Goal: Transaction & Acquisition: Obtain resource

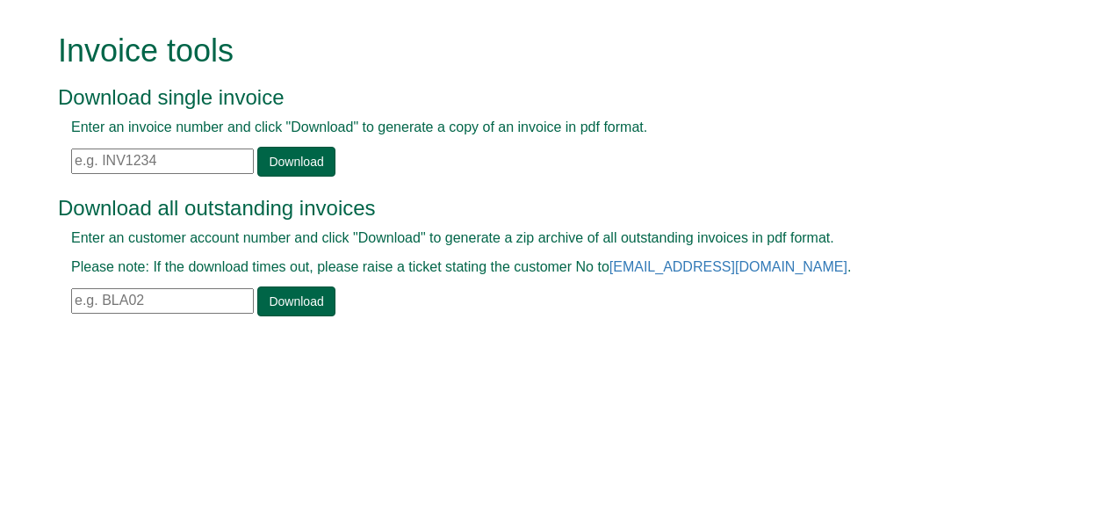
click at [146, 300] on input "text" at bounding box center [162, 300] width 183 height 25
paste input "TEC11"
click at [292, 289] on link "Download" at bounding box center [295, 301] width 77 height 30
drag, startPoint x: 137, startPoint y: 299, endPoint x: 0, endPoint y: 278, distance: 138.5
click at [0, 278] on html "Invoice tools Download single invoice Enter an invoice number and click "Downlo…" at bounding box center [558, 176] width 1117 height 353
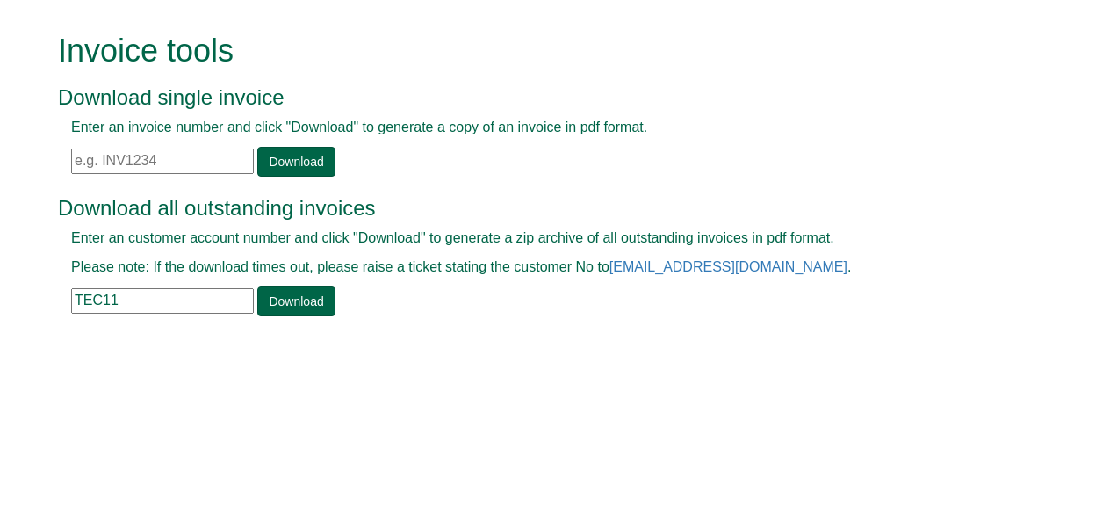
click at [0, 278] on html "Invoice tools Download single invoice Enter an invoice number and click "Downlo…" at bounding box center [558, 176] width 1117 height 353
drag, startPoint x: 134, startPoint y: 300, endPoint x: 18, endPoint y: 304, distance: 116.0
click at [18, 304] on form "Invoice tools Download single invoice Enter an invoice number and click "Downlo…" at bounding box center [558, 176] width 1117 height 353
paste input "BOE16"
click at [318, 304] on link "Download" at bounding box center [295, 301] width 77 height 30
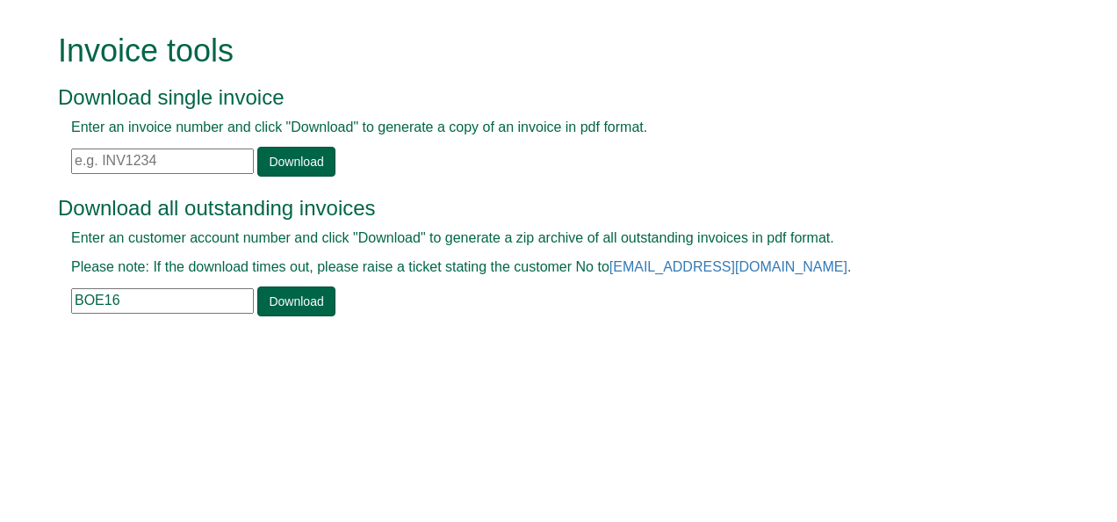
drag, startPoint x: 169, startPoint y: 306, endPoint x: 11, endPoint y: 272, distance: 161.6
click at [11, 272] on form "Invoice tools Download single invoice Enter an invoice number and click "Downlo…" at bounding box center [558, 176] width 1117 height 353
type input "V"
paste input "ABBI001"
type input "ABBI001"
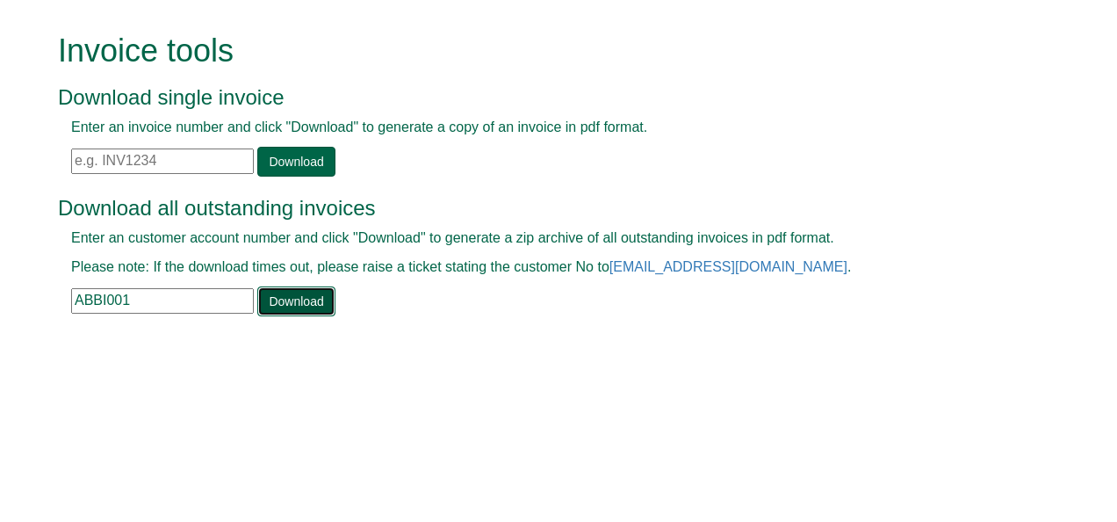
click at [285, 306] on link "Download" at bounding box center [295, 301] width 77 height 30
click at [123, 158] on input "text" at bounding box center [162, 160] width 183 height 25
paste input "INV1382275"
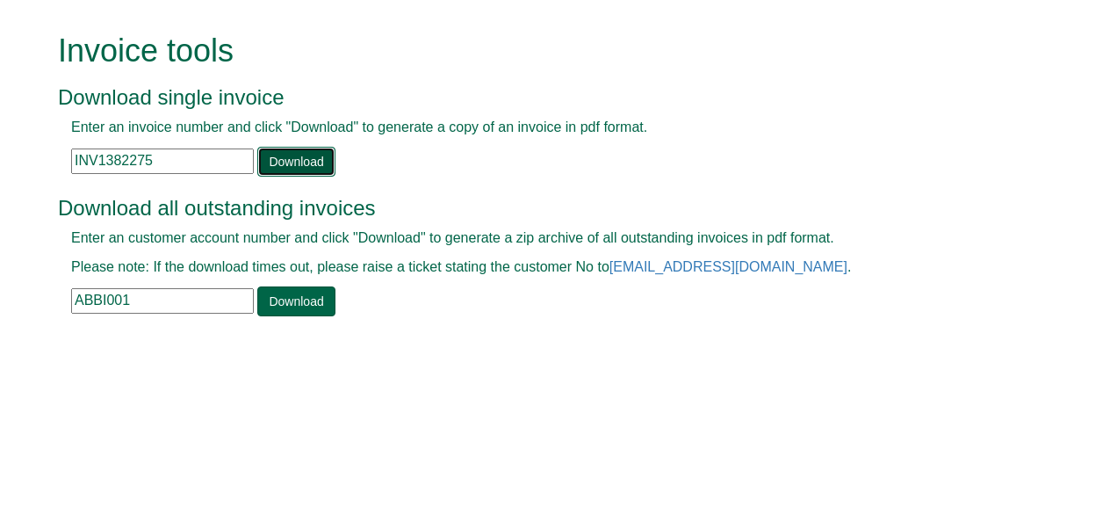
click at [288, 164] on link "Download" at bounding box center [295, 162] width 77 height 30
click at [695, 353] on html "Invoice tools Download single invoice Enter an invoice number and click "Downlo…" at bounding box center [558, 176] width 1117 height 353
drag, startPoint x: 161, startPoint y: 153, endPoint x: 0, endPoint y: 138, distance: 161.4
click at [0, 138] on html "Invoice tools Download single invoice Enter an invoice number and click "Downlo…" at bounding box center [558, 176] width 1117 height 353
paste input "787"
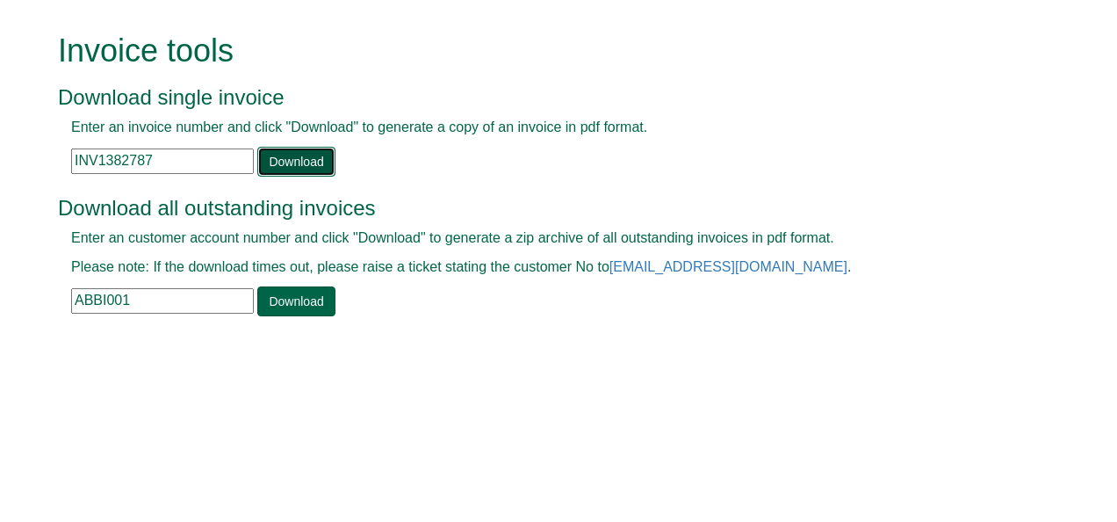
click at [272, 156] on link "Download" at bounding box center [295, 162] width 77 height 30
drag, startPoint x: 162, startPoint y: 157, endPoint x: 0, endPoint y: 151, distance: 162.6
click at [0, 151] on html "Invoice tools Download single invoice Enter an invoice number and click "Downlo…" at bounding box center [558, 176] width 1117 height 353
paste input "4176"
click at [262, 160] on link "Download" at bounding box center [295, 162] width 77 height 30
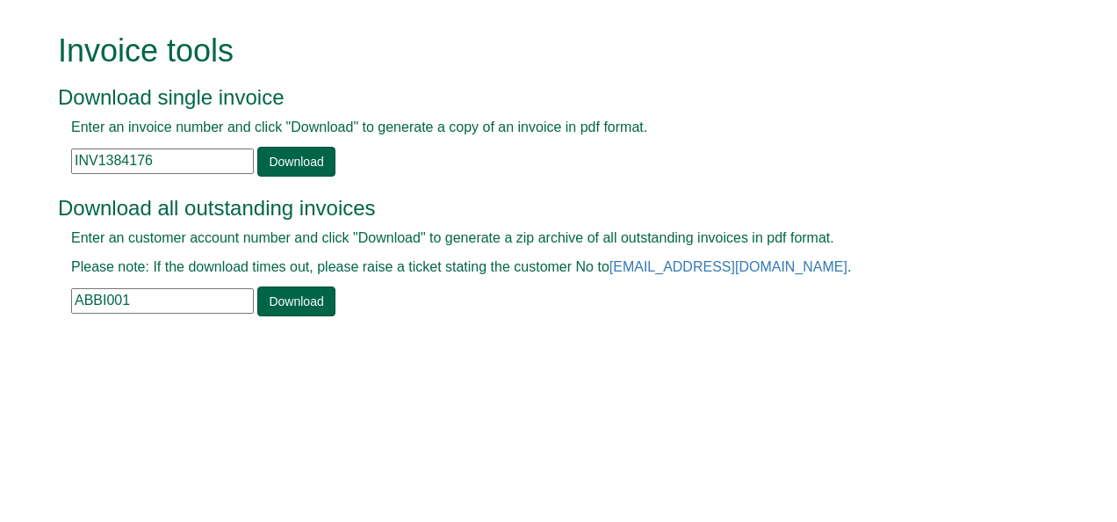
drag, startPoint x: 169, startPoint y: 150, endPoint x: 6, endPoint y: 149, distance: 162.5
click at [6, 149] on form "Invoice tools Download single invoice Enter an invoice number and click "Downlo…" at bounding box center [558, 176] width 1117 height 353
paste input "7208"
click at [300, 167] on link "Download" at bounding box center [295, 162] width 77 height 30
drag, startPoint x: 164, startPoint y: 156, endPoint x: 14, endPoint y: 142, distance: 150.8
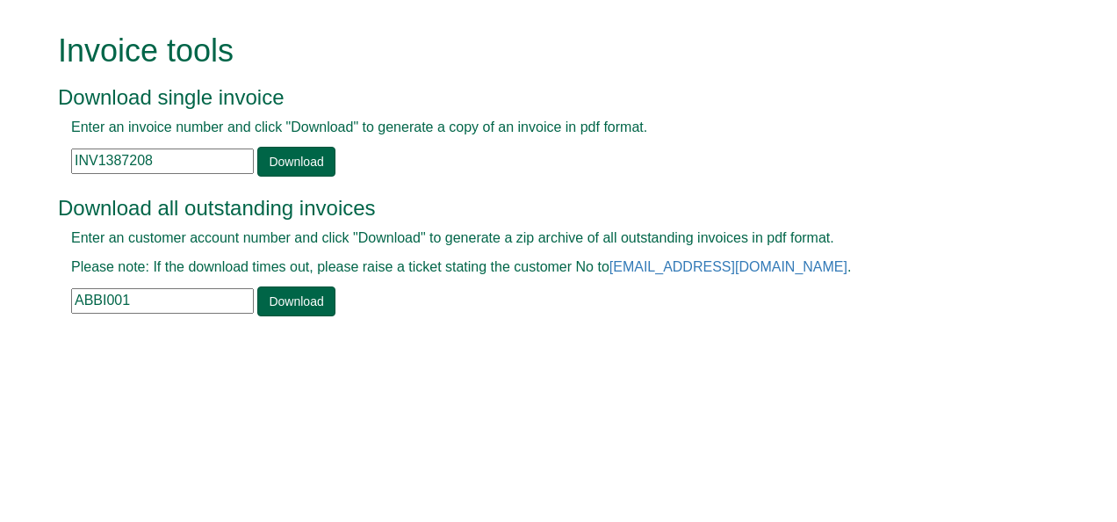
click at [14, 142] on form "Invoice tools Download single invoice Enter an invoice number and click "Downlo…" at bounding box center [558, 176] width 1117 height 353
paste input "414"
click at [279, 169] on link "Download" at bounding box center [295, 162] width 77 height 30
drag, startPoint x: 166, startPoint y: 162, endPoint x: 0, endPoint y: 130, distance: 169.0
click at [0, 130] on html "Invoice tools Download single invoice Enter an invoice number and click "Downlo…" at bounding box center [558, 176] width 1117 height 353
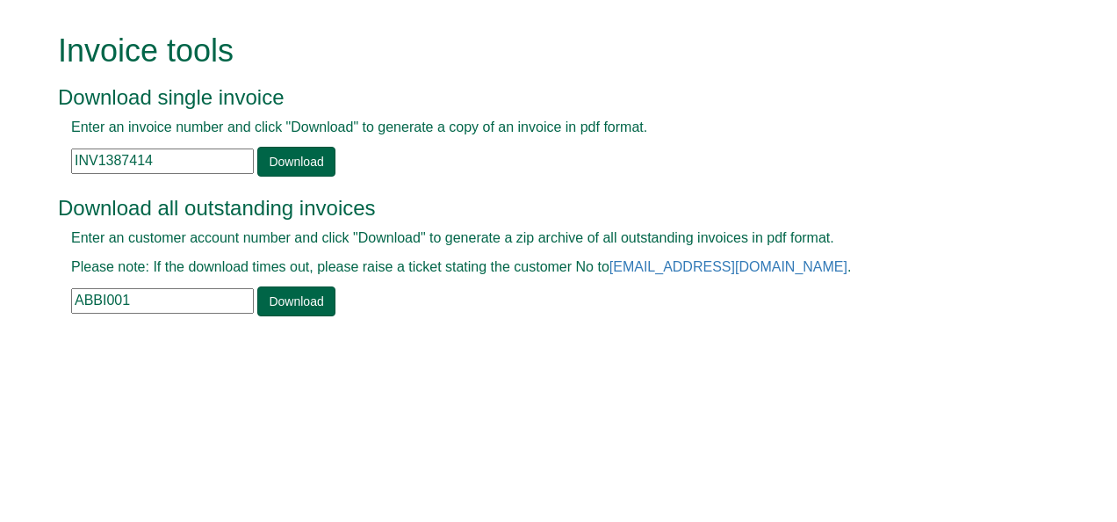
paste input "9720"
click at [285, 160] on link "Download" at bounding box center [295, 162] width 77 height 30
drag, startPoint x: 152, startPoint y: 162, endPoint x: 4, endPoint y: 149, distance: 148.9
click at [4, 149] on form "Invoice tools Download single invoice Enter an invoice number and click "Downlo…" at bounding box center [558, 176] width 1117 height 353
paste input "78345"
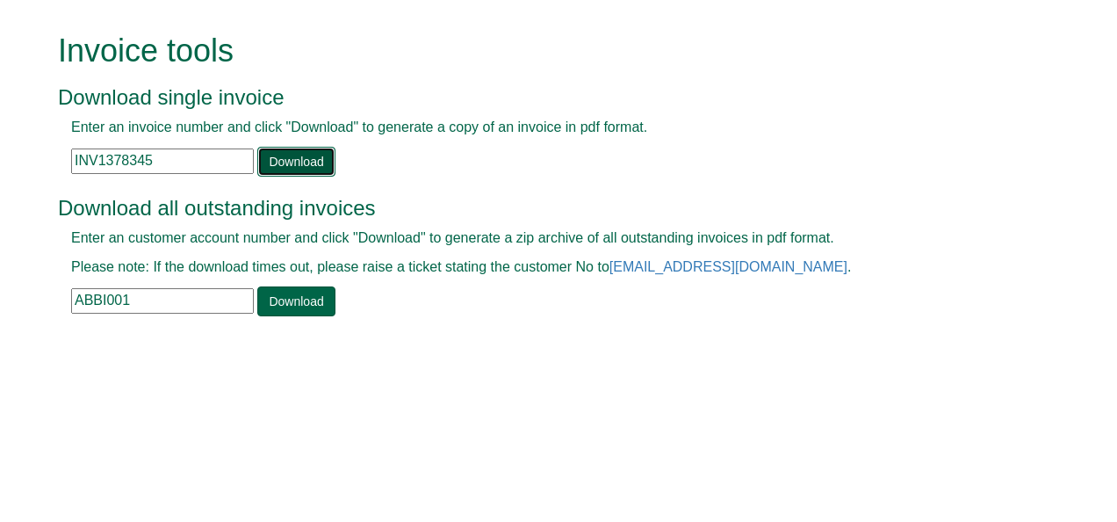
click at [276, 162] on link "Download" at bounding box center [295, 162] width 77 height 30
drag, startPoint x: 211, startPoint y: 163, endPoint x: 39, endPoint y: 164, distance: 172.1
click at [39, 164] on form "Invoice tools Download single invoice Enter an invoice number and click "Downlo…" at bounding box center [558, 176] width 1117 height 353
paste input "8696"
click at [39, 164] on form "Invoice tools Download single invoice Enter an invoice number and click "Downlo…" at bounding box center [558, 176] width 1117 height 353
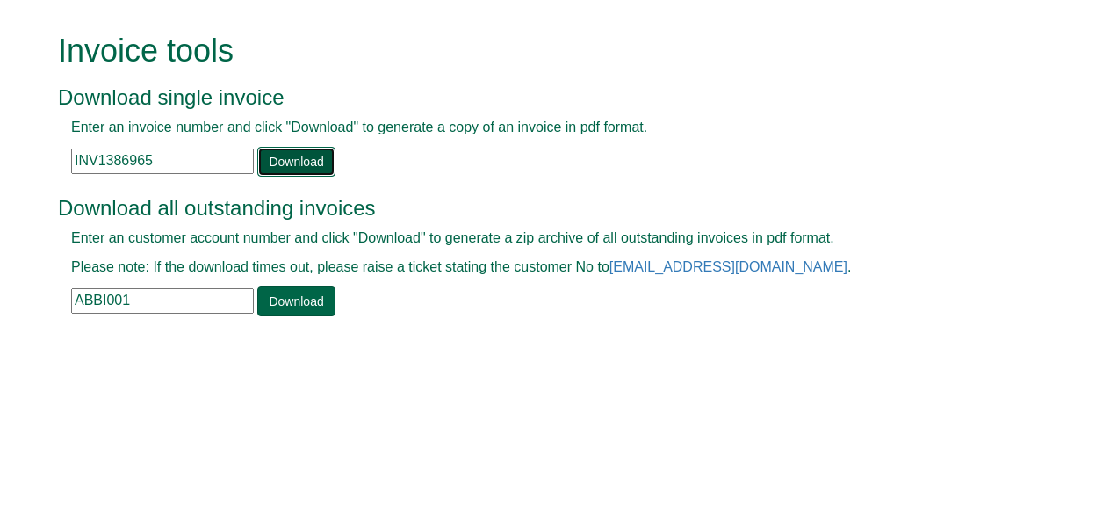
click at [281, 156] on link "Download" at bounding box center [295, 162] width 77 height 30
drag, startPoint x: 190, startPoint y: 149, endPoint x: 9, endPoint y: 128, distance: 182.1
click at [9, 128] on form "Invoice tools Download single invoice Enter an invoice number and click "Downlo…" at bounding box center [558, 176] width 1117 height 353
paste input "71284"
click at [274, 158] on link "Download" at bounding box center [295, 162] width 77 height 30
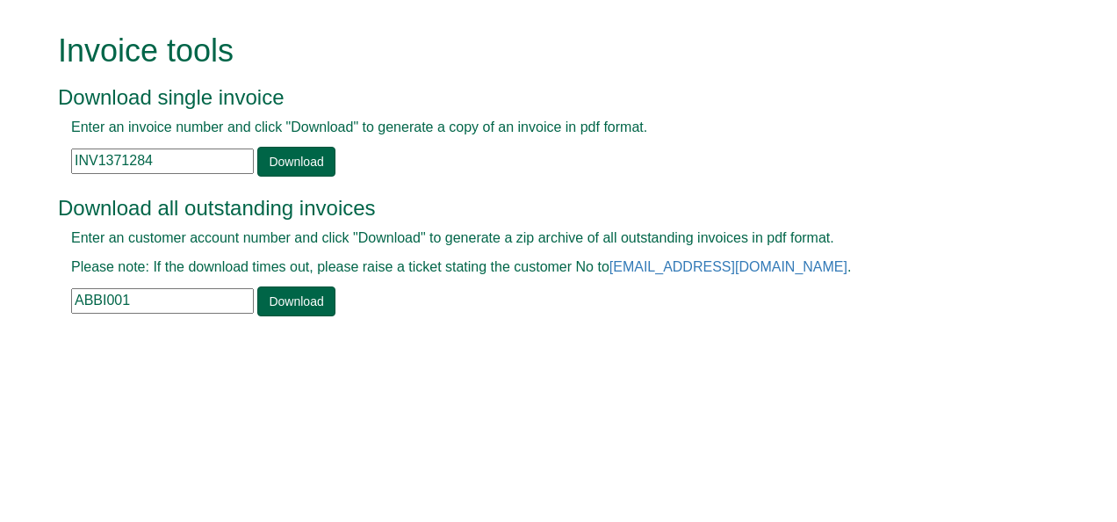
drag, startPoint x: 178, startPoint y: 162, endPoint x: -4, endPoint y: 144, distance: 182.6
click at [0, 144] on html "Invoice tools Download single invoice Enter an invoice number and click "Downlo…" at bounding box center [558, 176] width 1117 height 353
paste input "66473"
click at [270, 155] on link "Download" at bounding box center [295, 162] width 77 height 30
drag, startPoint x: 185, startPoint y: 156, endPoint x: -4, endPoint y: 169, distance: 189.2
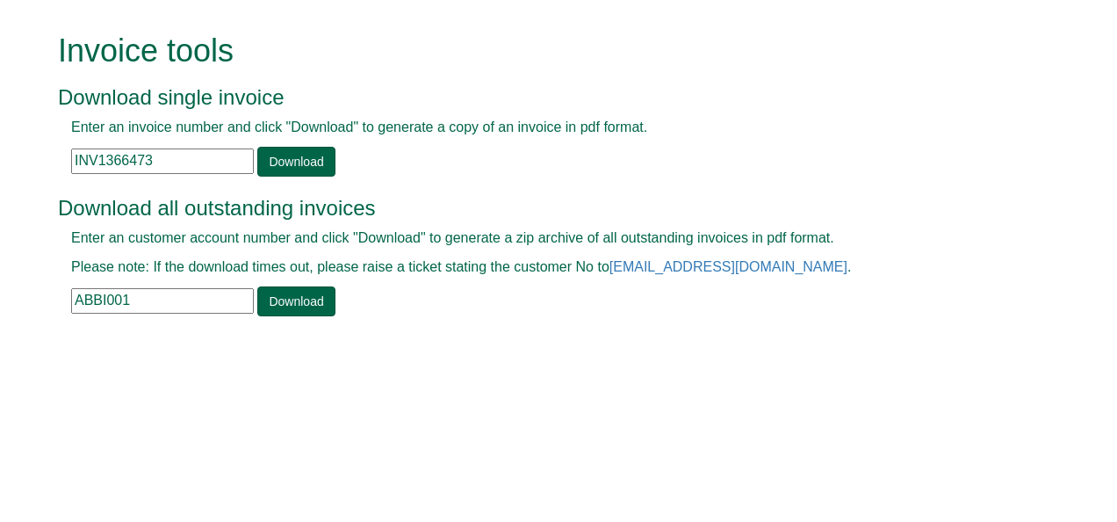
click at [0, 169] on html "Invoice tools Download single invoice Enter an invoice number and click "Downlo…" at bounding box center [558, 176] width 1117 height 353
paste input "8337"
click at [294, 166] on link "Download" at bounding box center [295, 162] width 77 height 30
drag, startPoint x: 166, startPoint y: 157, endPoint x: 11, endPoint y: 162, distance: 155.5
click at [11, 162] on form "Invoice tools Download single invoice Enter an invoice number and click "Downlo…" at bounding box center [558, 176] width 1117 height 353
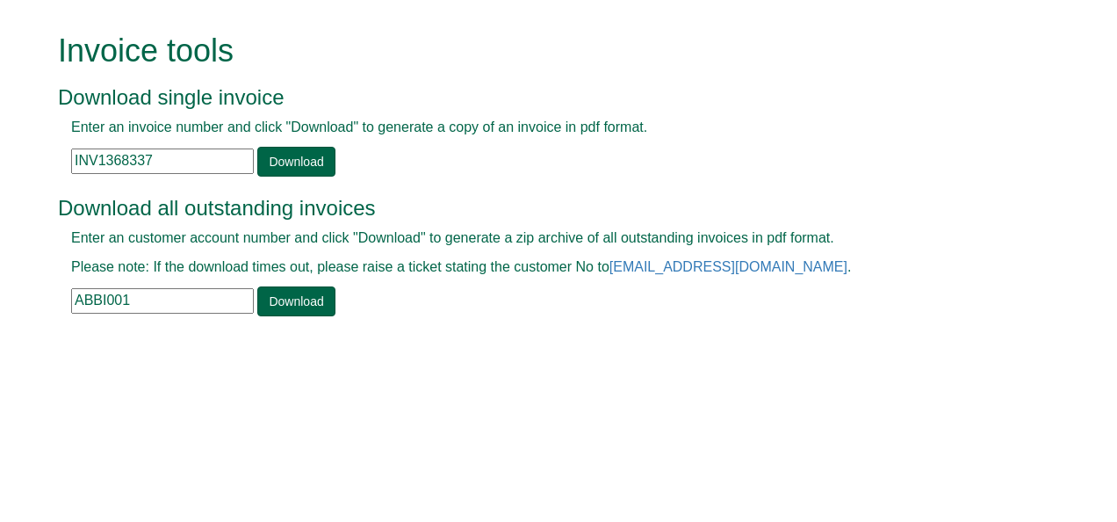
paste input "4389"
click at [292, 158] on link "Download" at bounding box center [295, 162] width 77 height 30
drag, startPoint x: 177, startPoint y: 153, endPoint x: 8, endPoint y: 179, distance: 170.7
click at [8, 179] on form "Invoice tools Download single invoice Enter an invoice number and click "Downlo…" at bounding box center [558, 176] width 1117 height 353
paste input "53988"
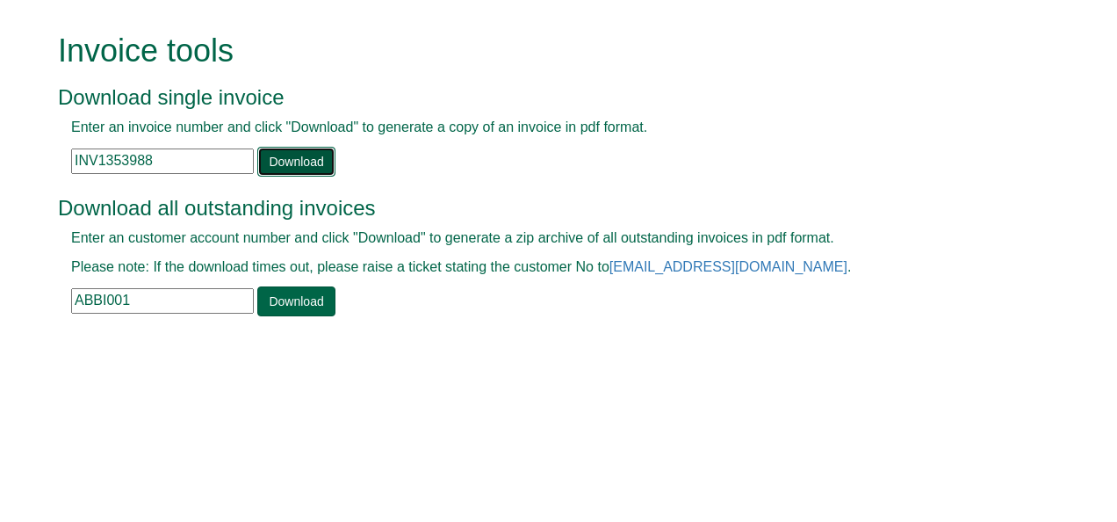
click at [284, 165] on link "Download" at bounding box center [295, 162] width 77 height 30
drag, startPoint x: 162, startPoint y: 156, endPoint x: 0, endPoint y: 146, distance: 162.8
click at [0, 146] on html "Invoice tools Download single invoice Enter an invoice number and click "Downlo…" at bounding box center [558, 176] width 1117 height 353
paste input "8792"
click at [296, 166] on link "Download" at bounding box center [295, 162] width 77 height 30
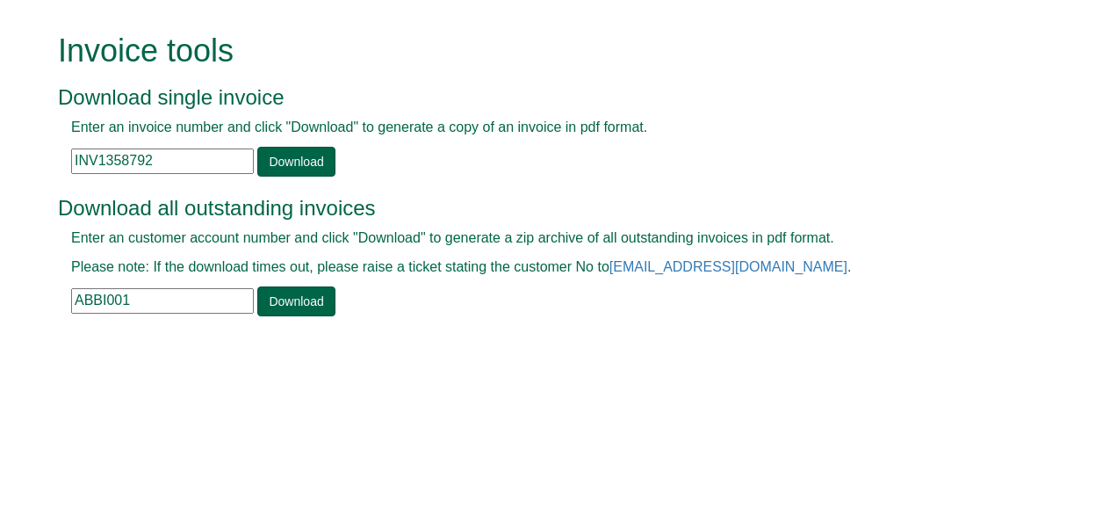
drag, startPoint x: 142, startPoint y: 158, endPoint x: -4, endPoint y: 132, distance: 148.1
click at [0, 132] on html "Invoice tools Download single invoice Enter an invoice number and click "Downlo…" at bounding box center [558, 176] width 1117 height 353
paste input "64406"
click at [286, 162] on link "Download" at bounding box center [295, 162] width 77 height 30
drag, startPoint x: 168, startPoint y: 164, endPoint x: -4, endPoint y: 144, distance: 172.4
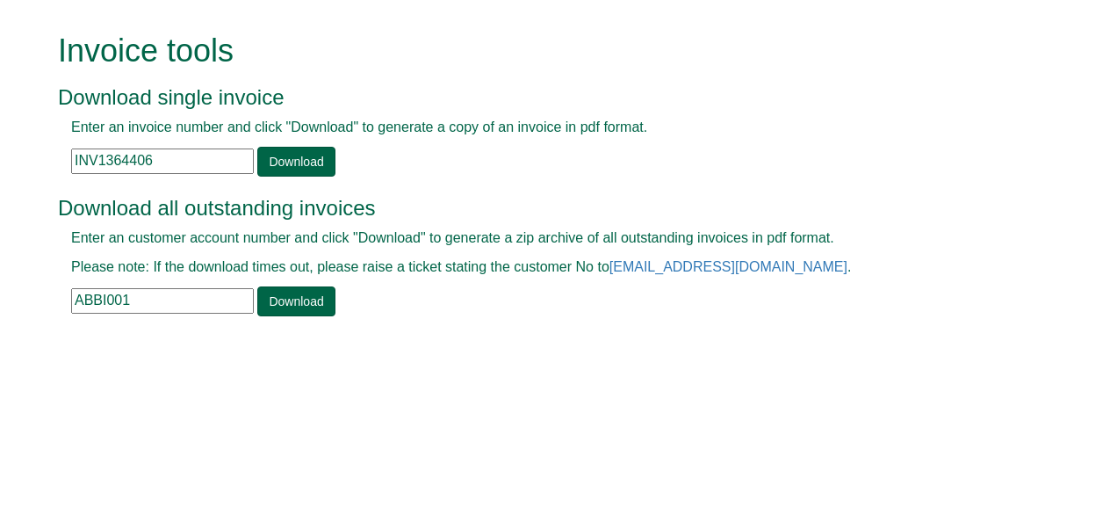
click at [0, 144] on html "Invoice tools Download single invoice Enter an invoice number and click "Downlo…" at bounding box center [558, 176] width 1117 height 353
paste input "27"
click at [278, 166] on link "Download" at bounding box center [295, 162] width 77 height 30
drag, startPoint x: 174, startPoint y: 158, endPoint x: 0, endPoint y: 152, distance: 174.0
click at [0, 152] on html "Invoice tools Download single invoice Enter an invoice number and click "Downlo…" at bounding box center [558, 176] width 1117 height 353
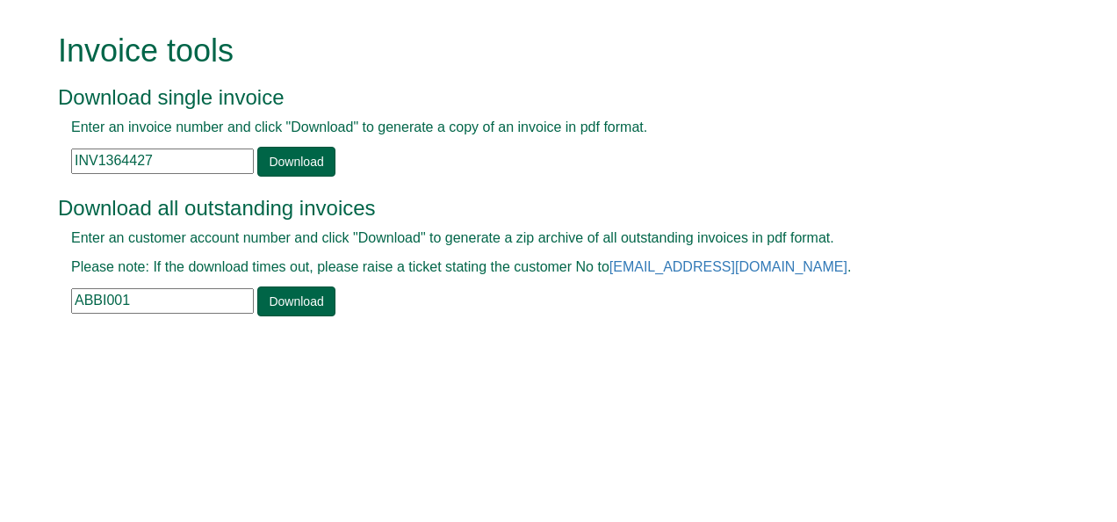
paste input "04"
click at [307, 152] on link "Download" at bounding box center [295, 162] width 77 height 30
drag, startPoint x: 153, startPoint y: 155, endPoint x: 22, endPoint y: 184, distance: 134.2
click at [22, 184] on form "Invoice tools Download single invoice Enter an invoice number and click "Downlo…" at bounding box center [558, 176] width 1117 height 353
paste input "3"
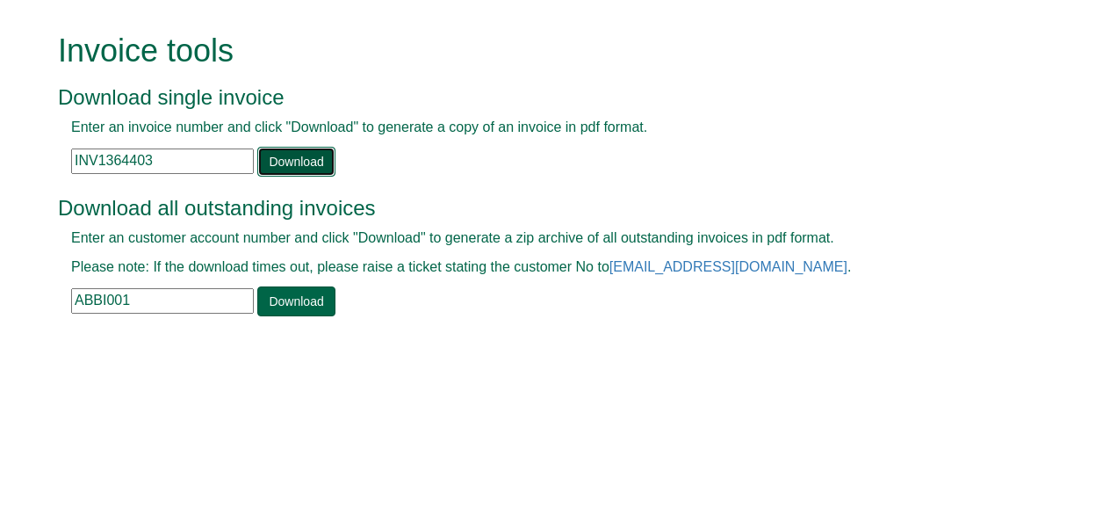
click at [281, 170] on link "Download" at bounding box center [295, 162] width 77 height 30
drag, startPoint x: 165, startPoint y: 160, endPoint x: 21, endPoint y: 204, distance: 150.6
click at [21, 204] on form "Invoice tools Download single invoice Enter an invoice number and click "Downlo…" at bounding box center [558, 176] width 1117 height 353
paste input "58808"
click at [278, 155] on link "Download" at bounding box center [295, 162] width 77 height 30
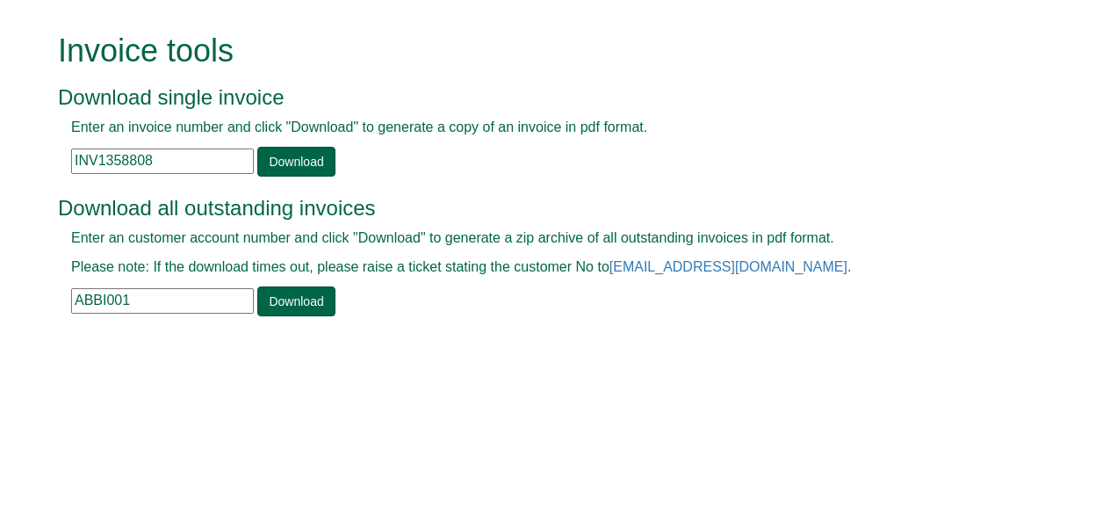
drag, startPoint x: 167, startPoint y: 162, endPoint x: 12, endPoint y: 150, distance: 155.1
click at [12, 150] on form "Invoice tools Download single invoice Enter an invoice number and click "Downlo…" at bounding box center [558, 176] width 1117 height 353
paste input "6439"
click at [275, 163] on link "Download" at bounding box center [295, 162] width 77 height 30
drag, startPoint x: 173, startPoint y: 166, endPoint x: 14, endPoint y: 133, distance: 162.2
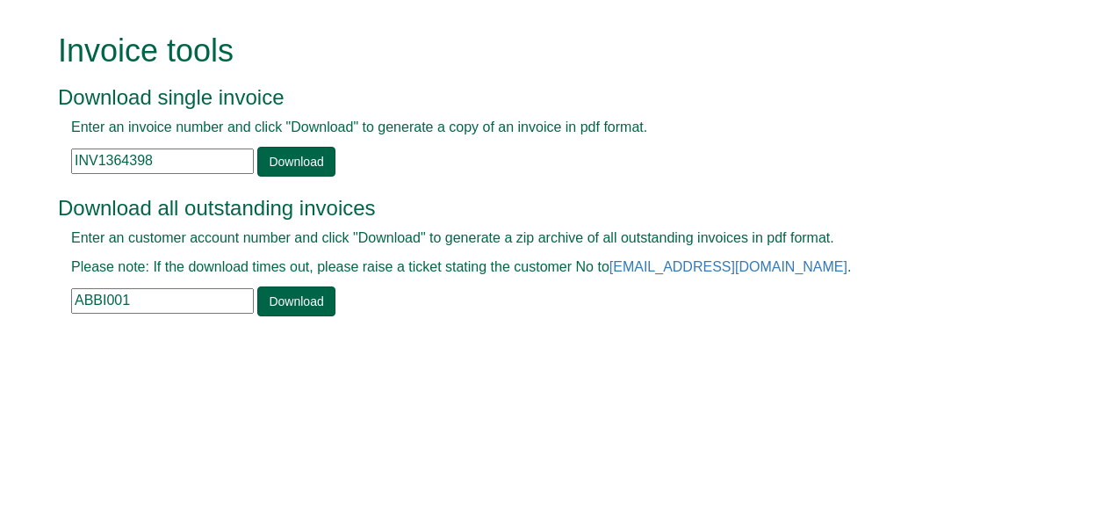
click at [14, 133] on form "Invoice tools Download single invoice Enter an invoice number and click "Downlo…" at bounding box center [558, 176] width 1117 height 353
paste input "421"
click at [292, 164] on link "Download" at bounding box center [295, 162] width 77 height 30
drag, startPoint x: 188, startPoint y: 160, endPoint x: 2, endPoint y: 144, distance: 186.8
click at [2, 144] on form "Invoice tools Download single invoice Enter an invoice number and click "Downlo…" at bounding box center [558, 176] width 1117 height 353
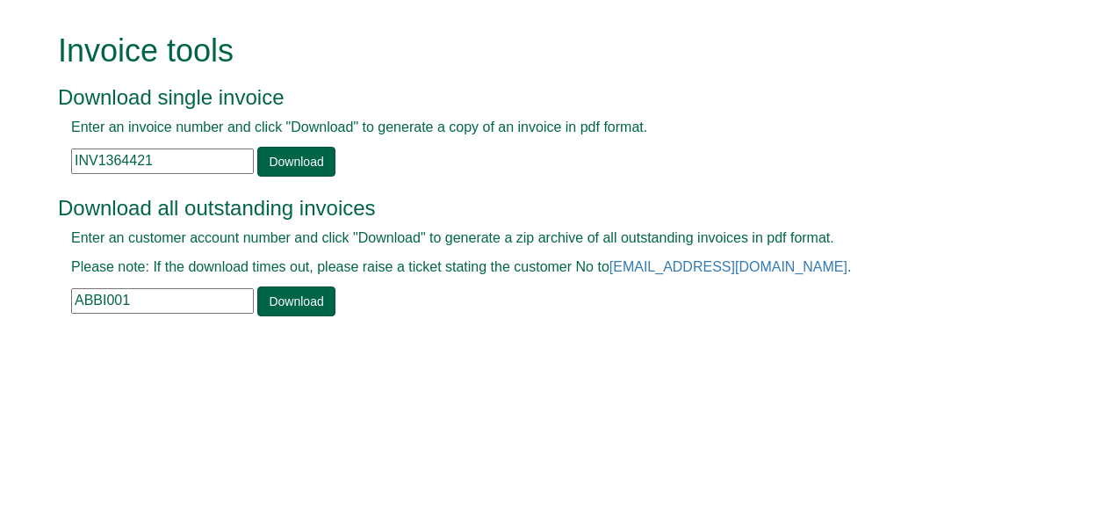
paste input "8"
click at [272, 167] on link "Download" at bounding box center [295, 162] width 77 height 30
drag, startPoint x: 164, startPoint y: 164, endPoint x: 16, endPoint y: 165, distance: 148.4
click at [16, 165] on form "Invoice tools Download single invoice Enter an invoice number and click "Downlo…" at bounding box center [558, 176] width 1117 height 353
paste input "9"
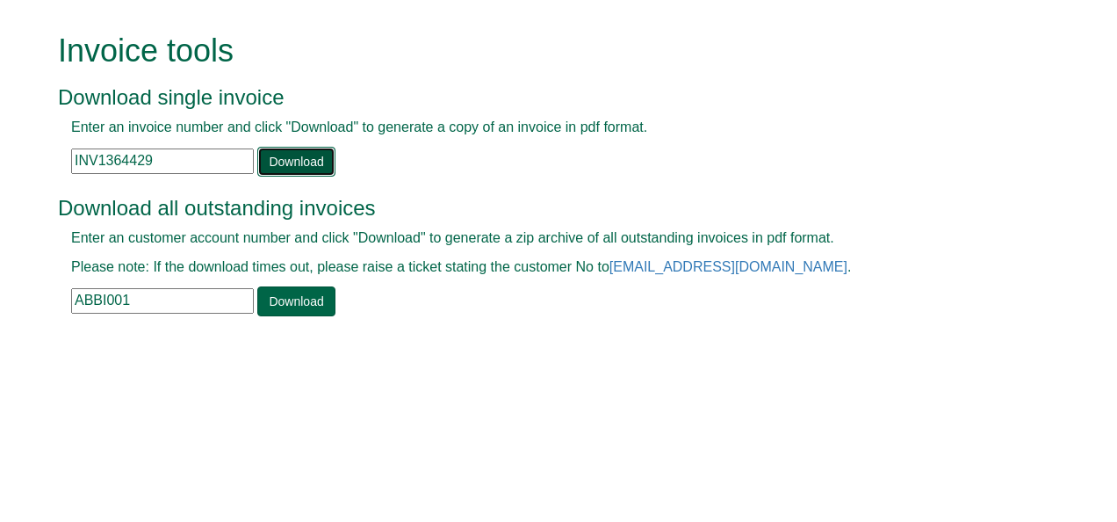
click at [272, 162] on link "Download" at bounding box center [295, 162] width 77 height 30
drag, startPoint x: 188, startPoint y: 156, endPoint x: 46, endPoint y: 125, distance: 145.7
click at [46, 125] on div "Invoice tools Download single invoice Enter an invoice number and click "Downlo…" at bounding box center [558, 176] width 1027 height 353
paste input "01"
click at [285, 174] on link "Download" at bounding box center [295, 162] width 77 height 30
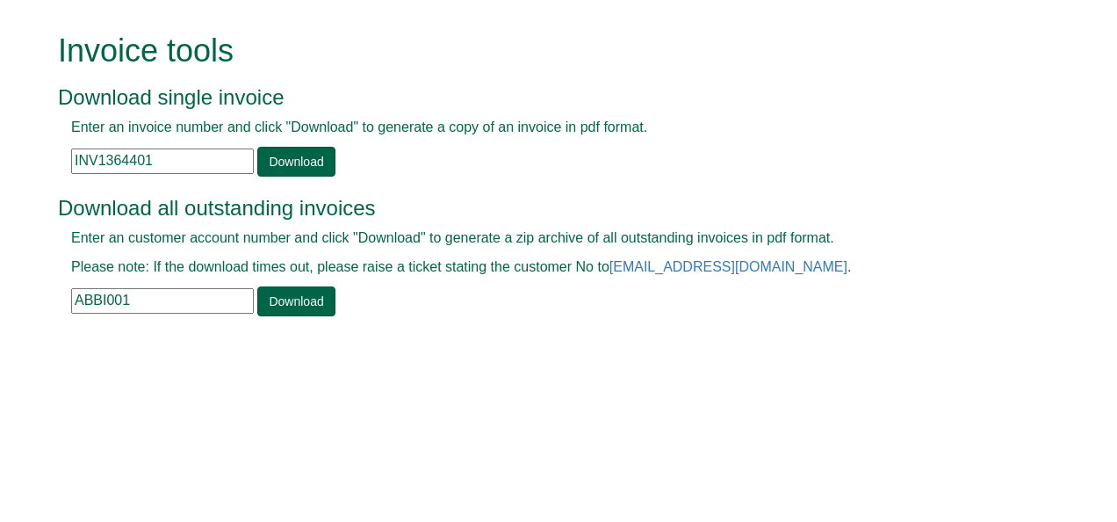
drag, startPoint x: 164, startPoint y: 153, endPoint x: 0, endPoint y: 181, distance: 166.6
click at [0, 181] on html "Invoice tools Download single invoice Enter an invoice number and click "Downlo…" at bounding box center [558, 176] width 1117 height 353
paste input "2"
click at [274, 155] on link "Download" at bounding box center [295, 162] width 77 height 30
drag, startPoint x: 170, startPoint y: 162, endPoint x: 11, endPoint y: 163, distance: 159.8
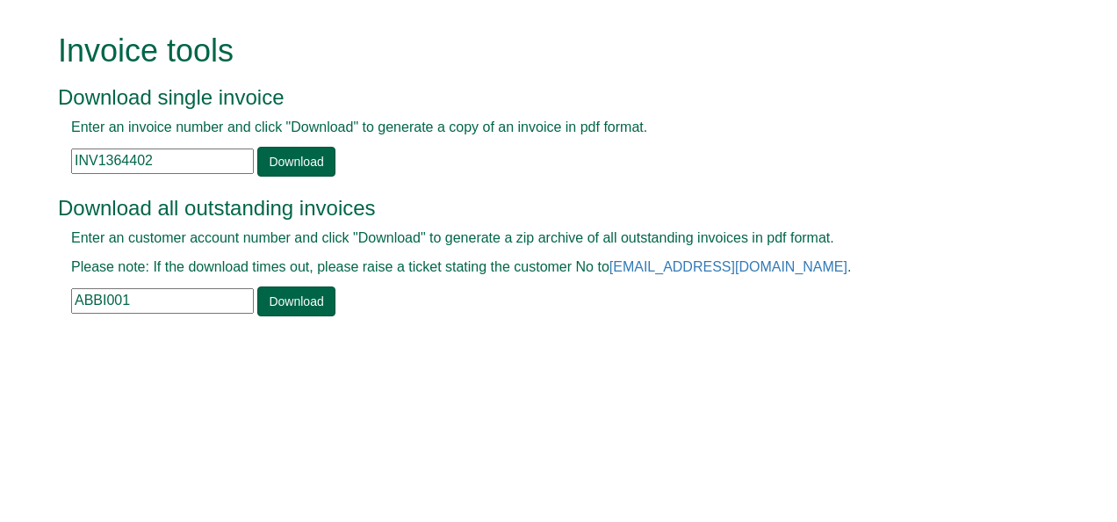
click at [11, 163] on form "Invoice tools Download single invoice Enter an invoice number and click "Downlo…" at bounding box center [558, 176] width 1117 height 353
paste input "1"
click at [295, 153] on link "Download" at bounding box center [295, 162] width 77 height 30
drag, startPoint x: 176, startPoint y: 153, endPoint x: 4, endPoint y: 167, distance: 171.8
click at [4, 167] on form "Invoice tools Download single invoice Enter an invoice number and click "Downlo…" at bounding box center [558, 176] width 1117 height 353
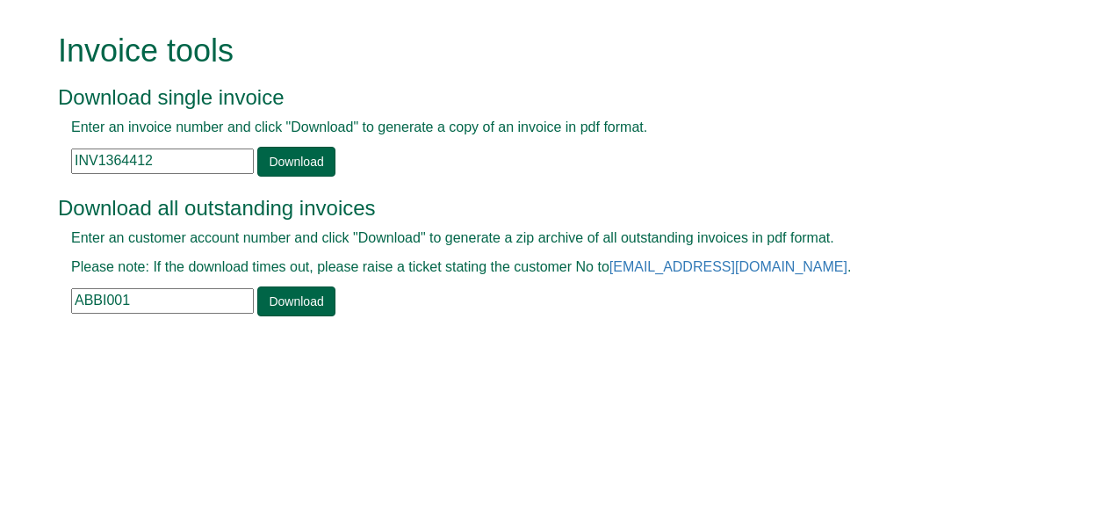
paste input "25"
click at [312, 164] on link "Download" at bounding box center [295, 162] width 77 height 30
drag, startPoint x: 198, startPoint y: 153, endPoint x: 11, endPoint y: 151, distance: 187.1
click at [11, 151] on form "Invoice tools Download single invoice Enter an invoice number and click "Downlo…" at bounding box center [558, 176] width 1117 height 353
paste input "6"
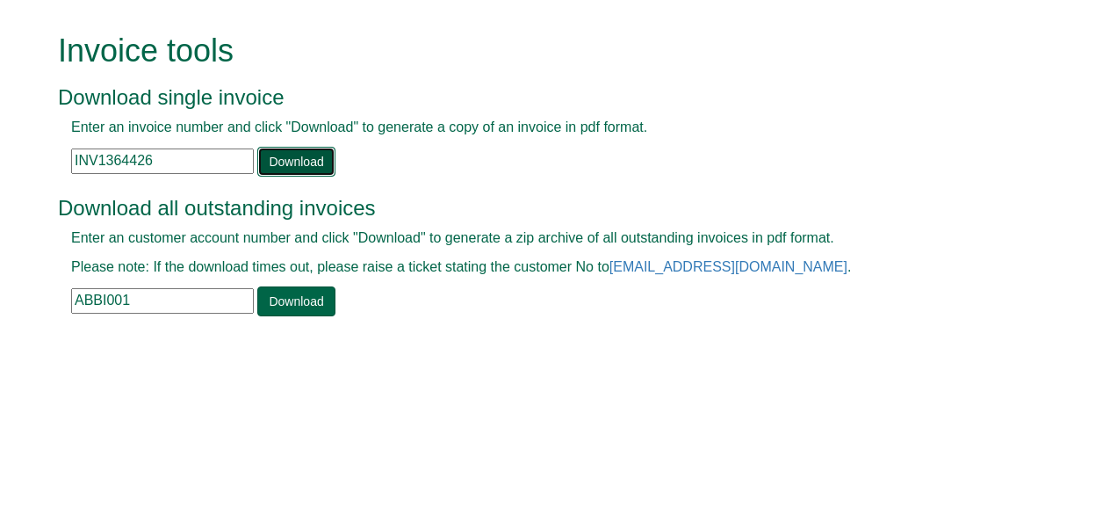
click at [283, 165] on link "Download" at bounding box center [295, 162] width 77 height 30
drag, startPoint x: 162, startPoint y: 162, endPoint x: 0, endPoint y: 139, distance: 163.2
click at [0, 139] on html "Invoice tools Download single invoice Enter an invoice number and click "Downlo…" at bounding box center [558, 176] width 1117 height 353
paste input "05"
click at [278, 159] on link "Download" at bounding box center [295, 162] width 77 height 30
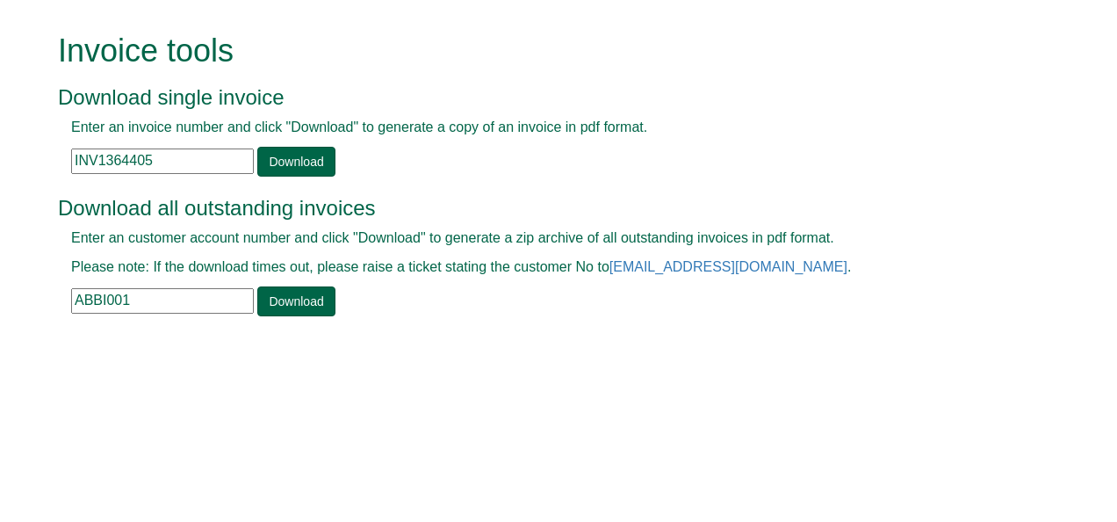
drag, startPoint x: 191, startPoint y: 167, endPoint x: 40, endPoint y: 167, distance: 151.9
click at [40, 167] on form "Invoice tools Download single invoice Enter an invoice number and click "Downlo…" at bounding box center [558, 176] width 1117 height 353
paste input "393"
click at [272, 169] on link "Download" at bounding box center [295, 162] width 77 height 30
drag, startPoint x: 171, startPoint y: 162, endPoint x: 0, endPoint y: 159, distance: 171.3
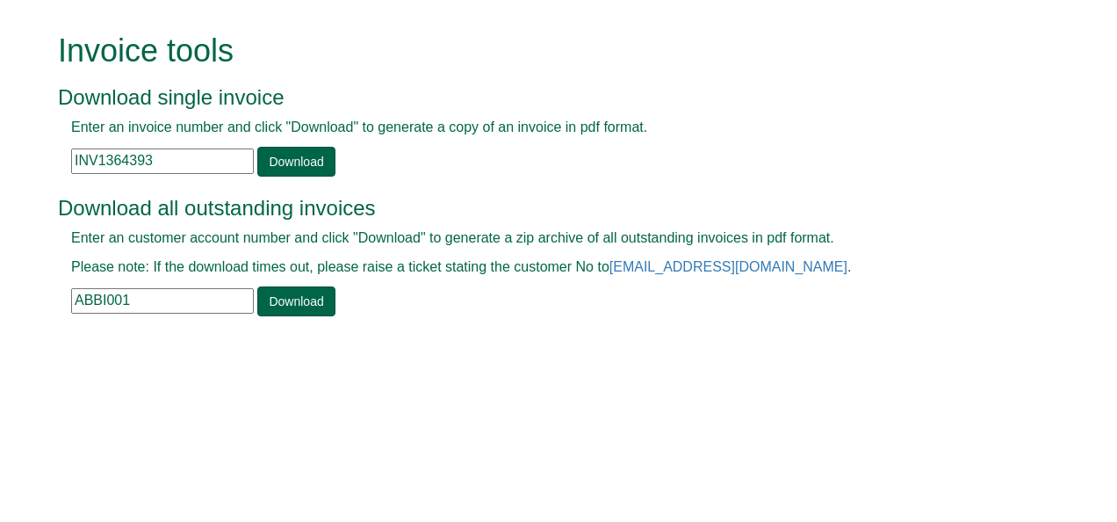
click at [0, 159] on html "Invoice tools Download single invoice Enter an invoice number and click "Downlo…" at bounding box center [558, 176] width 1117 height 353
paste input "6"
type input "INV1364396"
click at [279, 158] on link "Download" at bounding box center [295, 162] width 77 height 30
click at [162, 155] on input "text" at bounding box center [162, 160] width 183 height 25
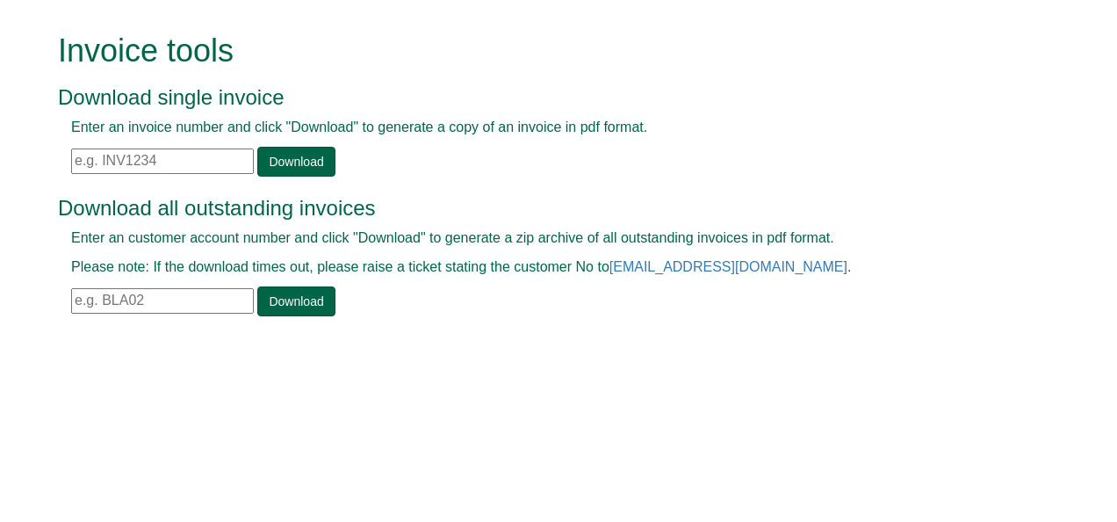
paste input "INV1366683"
click at [282, 163] on link "Download" at bounding box center [295, 162] width 77 height 30
drag, startPoint x: 167, startPoint y: 152, endPoint x: 0, endPoint y: 128, distance: 168.5
click at [0, 128] on html "Invoice tools Download single invoice Enter an invoice number and click "Downlo…" at bounding box center [558, 176] width 1117 height 353
paste input "74850"
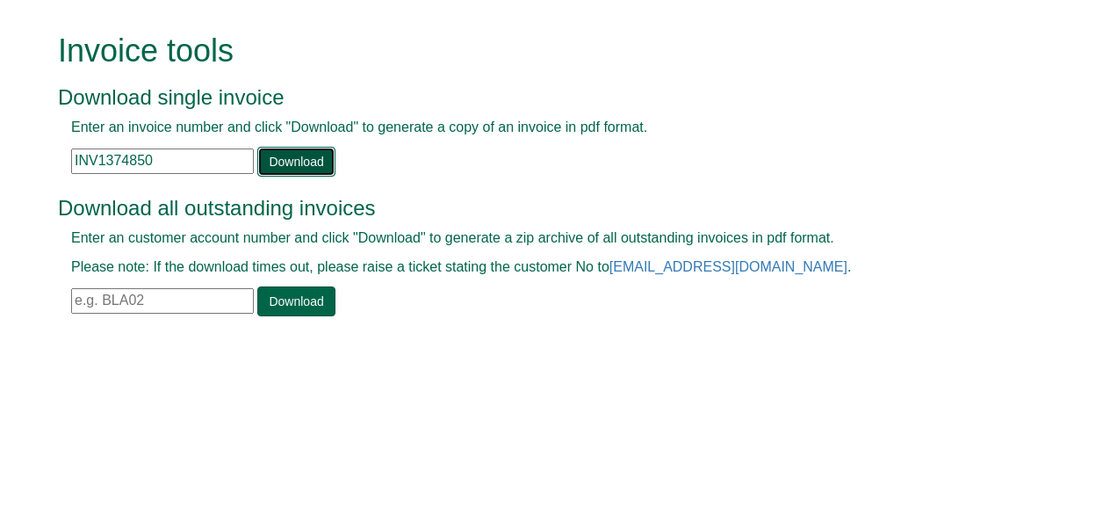
click at [299, 170] on link "Download" at bounding box center [295, 162] width 77 height 30
drag, startPoint x: 168, startPoint y: 158, endPoint x: 0, endPoint y: 146, distance: 168.2
click at [0, 146] on html "Invoice tools Download single invoice Enter an invoice number and click "Downlo…" at bounding box center [558, 176] width 1117 height 353
paste input "5383"
click at [309, 149] on link "Download" at bounding box center [295, 162] width 77 height 30
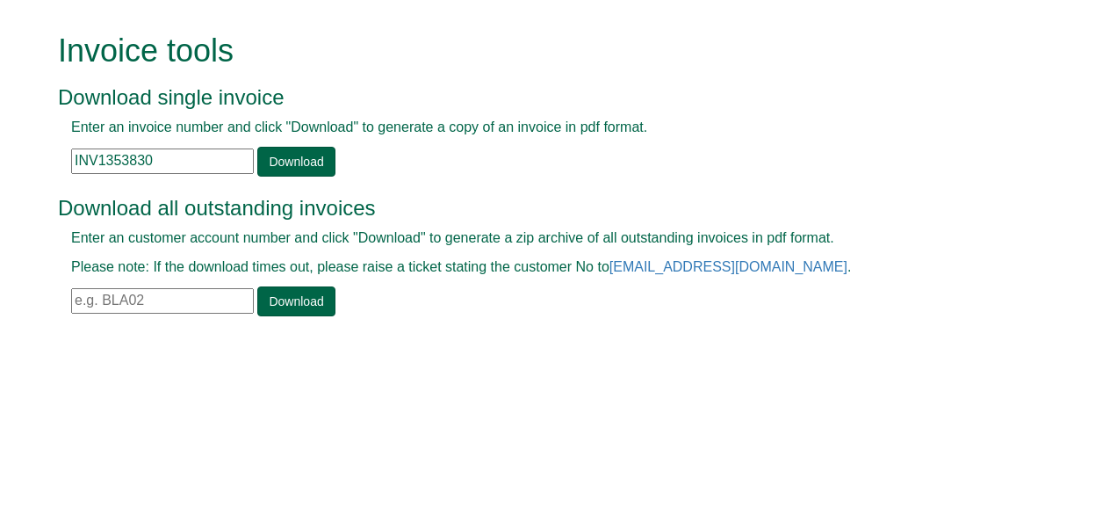
drag, startPoint x: 162, startPoint y: 155, endPoint x: 15, endPoint y: 169, distance: 148.3
click at [15, 169] on form "Invoice tools Download single invoice Enter an invoice number and click "Downlo…" at bounding box center [558, 176] width 1117 height 353
paste input "64375"
click at [292, 149] on link "Download" at bounding box center [295, 162] width 77 height 30
drag, startPoint x: 160, startPoint y: 155, endPoint x: -4, endPoint y: 166, distance: 163.7
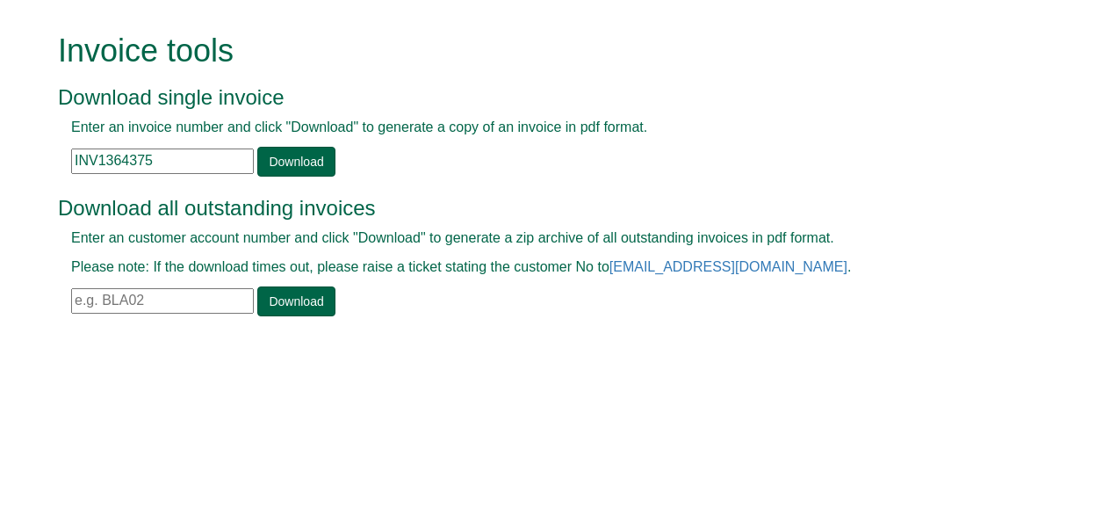
click at [0, 166] on html "Invoice tools Download single invoice Enter an invoice number and click "Downlo…" at bounding box center [558, 176] width 1117 height 353
paste input "8"
type input "INV1364378"
click at [279, 165] on link "Download" at bounding box center [295, 162] width 77 height 30
click at [554, 184] on div "Download all outstanding invoices Enter an customer account number and click "D…" at bounding box center [539, 248] width 962 height 139
